Goal: Information Seeking & Learning: Stay updated

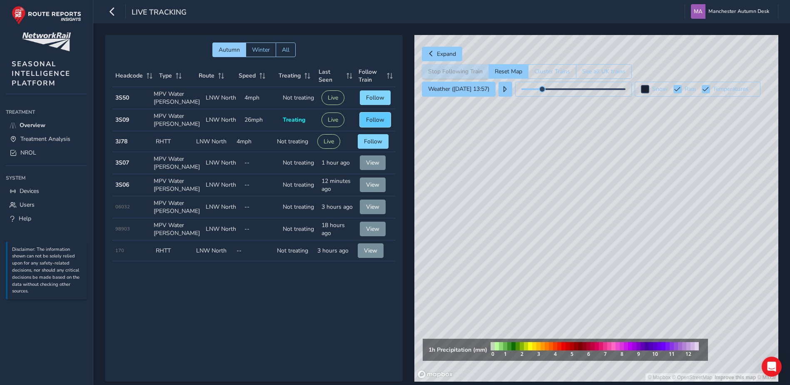
click at [366, 119] on span "Follow" at bounding box center [375, 120] width 18 height 8
drag, startPoint x: 632, startPoint y: 251, endPoint x: 561, endPoint y: 185, distance: 96.9
click at [561, 185] on div "© Mapbox © OpenStreetMap Improve this map © Maxar" at bounding box center [596, 208] width 364 height 346
drag, startPoint x: 618, startPoint y: 279, endPoint x: 601, endPoint y: 155, distance: 124.9
click at [601, 155] on div "© Mapbox © OpenStreetMap Improve this map © Maxar" at bounding box center [596, 208] width 364 height 346
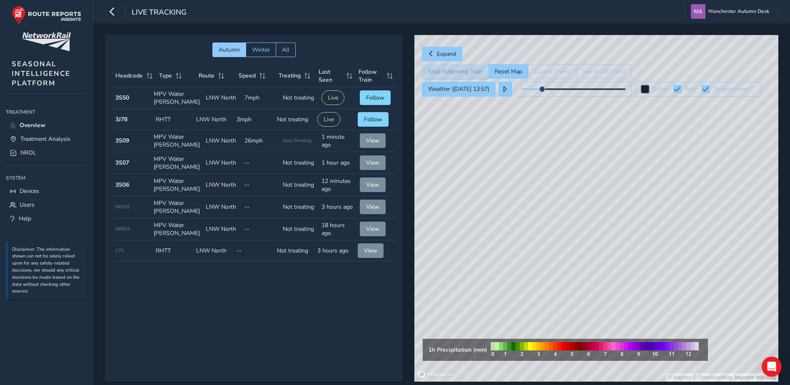
drag, startPoint x: 642, startPoint y: 184, endPoint x: 655, endPoint y: 246, distance: 63.4
click at [655, 246] on div "© Mapbox © OpenStreetMap Improve this map" at bounding box center [596, 208] width 364 height 346
drag, startPoint x: 513, startPoint y: 251, endPoint x: 615, endPoint y: 231, distance: 104.1
click at [615, 231] on div "© Mapbox © OpenStreetMap Improve this map © Maxar" at bounding box center [596, 208] width 364 height 346
drag, startPoint x: 572, startPoint y: 244, endPoint x: 586, endPoint y: 236, distance: 16.1
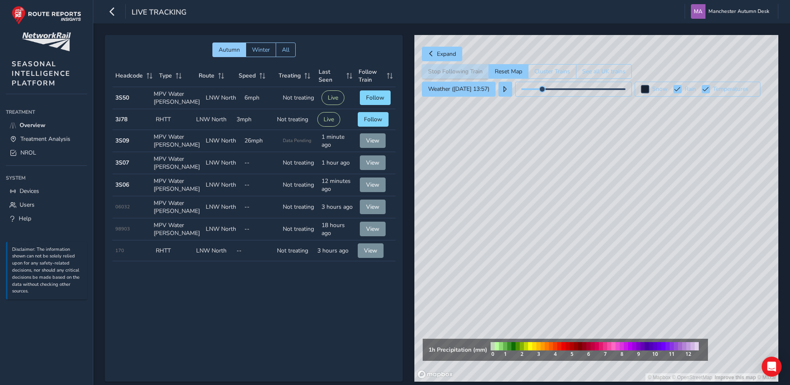
click at [586, 236] on div "© Mapbox © OpenStreetMap Improve this map © Maxar" at bounding box center [596, 208] width 364 height 346
